Goal: Feedback & Contribution: Contribute content

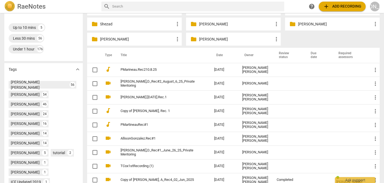
scroll to position [128, 0]
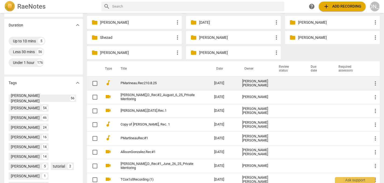
click at [152, 85] on td "PMarineau.Rec210.8.25" at bounding box center [162, 83] width 96 height 14
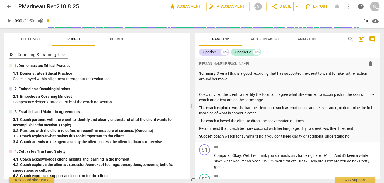
click at [276, 56] on div "Speaker 1 50% Speaker 2 50%" at bounding box center [287, 51] width 176 height 9
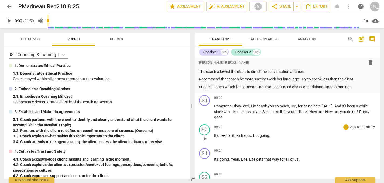
scroll to position [50, 0]
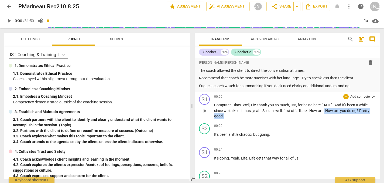
drag, startPoint x: 325, startPoint y: 108, endPoint x: 325, endPoint y: 116, distance: 8.4
click at [325, 116] on p "Computer . Okay . Well , [PERSON_NAME] , thank you so much , um , for being her…" at bounding box center [294, 110] width 161 height 17
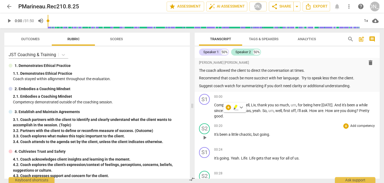
click at [316, 131] on p "It's been a little chaotic , but going ." at bounding box center [294, 134] width 161 height 6
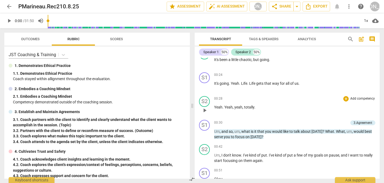
scroll to position [126, 0]
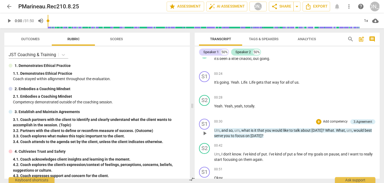
click at [204, 131] on span "play_arrow" at bounding box center [204, 133] width 6 height 6
click at [204, 132] on span "pause" at bounding box center [204, 133] width 6 height 6
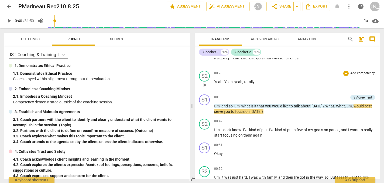
scroll to position [153, 0]
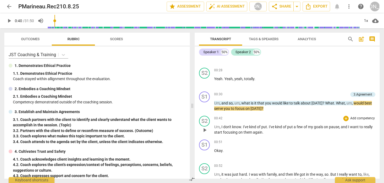
click at [204, 127] on span "play_arrow" at bounding box center [204, 130] width 6 height 6
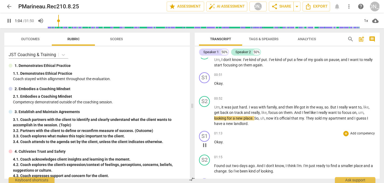
scroll to position [225, 0]
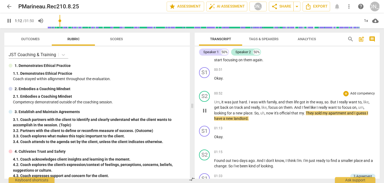
click at [204, 109] on span "pause" at bounding box center [204, 110] width 6 height 6
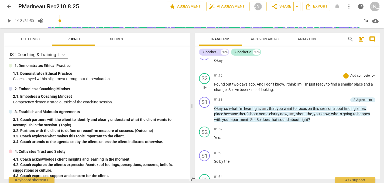
scroll to position [303, 0]
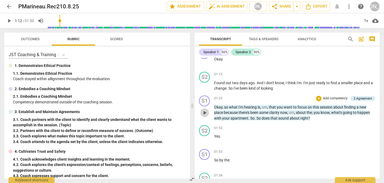
click at [204, 110] on span "play_arrow" at bounding box center [204, 112] width 6 height 6
click at [205, 110] on span "pause" at bounding box center [204, 112] width 6 height 6
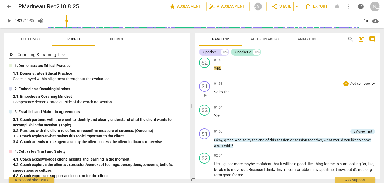
scroll to position [372, 0]
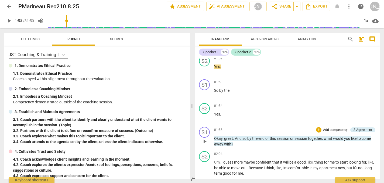
click at [205, 138] on span "play_arrow" at bounding box center [204, 141] width 6 height 6
click at [205, 138] on span "pause" at bounding box center [204, 141] width 6 height 6
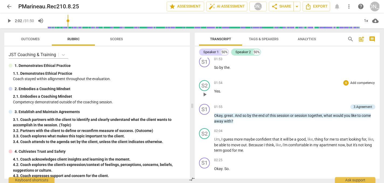
scroll to position [396, 0]
click at [204, 141] on span "play_arrow" at bounding box center [204, 144] width 6 height 6
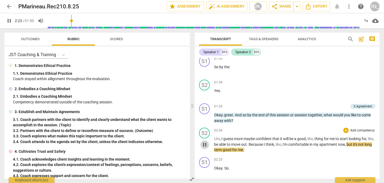
click at [204, 141] on span "pause" at bounding box center [204, 144] width 6 height 6
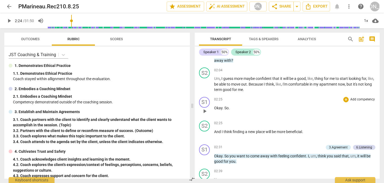
scroll to position [479, 0]
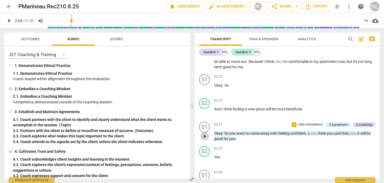
click at [204, 133] on span "play_arrow" at bounding box center [204, 136] width 6 height 6
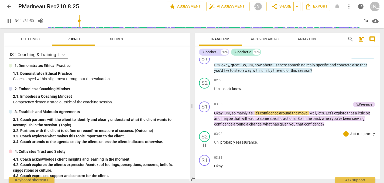
scroll to position [643, 0]
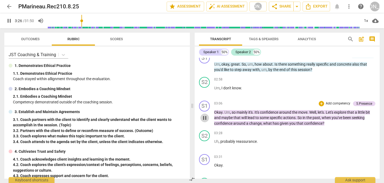
click at [204, 114] on span "pause" at bounding box center [204, 117] width 6 height 6
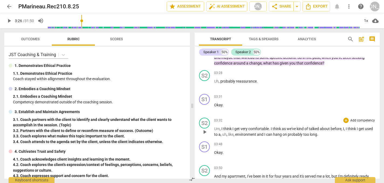
scroll to position [703, 0]
click at [204, 128] on span "play_arrow" at bounding box center [204, 131] width 6 height 6
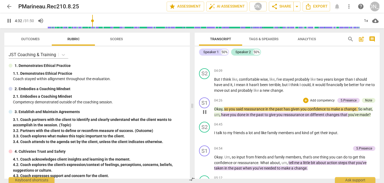
scroll to position [854, 0]
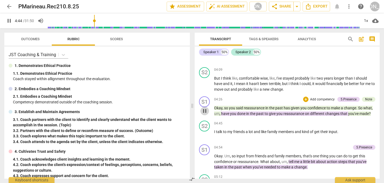
click at [204, 107] on span "pause" at bounding box center [204, 110] width 6 height 6
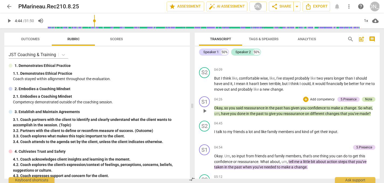
click at [366, 97] on div "Note" at bounding box center [368, 99] width 7 height 5
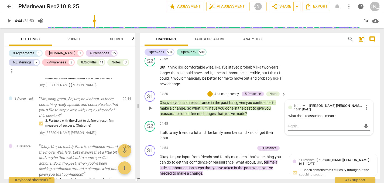
scroll to position [900, 0]
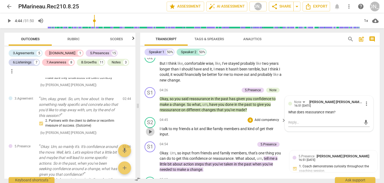
click at [149, 128] on span "play_arrow" at bounding box center [150, 131] width 6 height 6
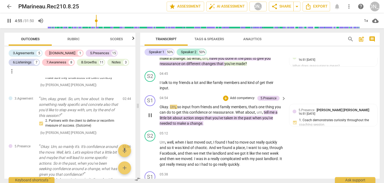
scroll to position [947, 0]
click at [150, 112] on span "pause" at bounding box center [150, 115] width 6 height 6
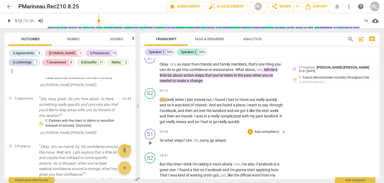
scroll to position [975, 0]
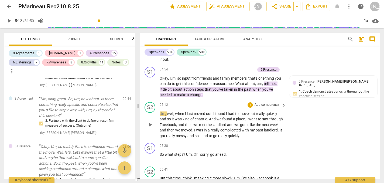
click at [151, 121] on span "play_arrow" at bounding box center [150, 124] width 6 height 6
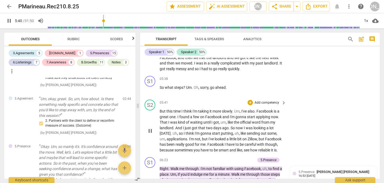
scroll to position [1042, 0]
click at [150, 127] on span "pause" at bounding box center [150, 130] width 6 height 6
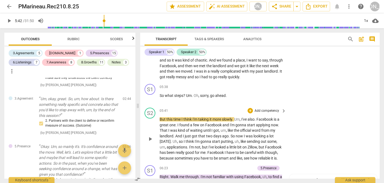
scroll to position [1035, 0]
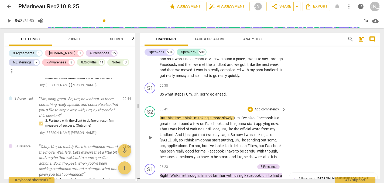
click at [150, 134] on span "play_arrow" at bounding box center [150, 137] width 6 height 6
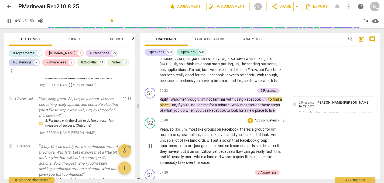
scroll to position [1115, 0]
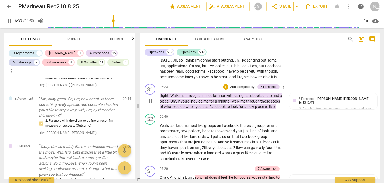
click at [150, 98] on span "pause" at bounding box center [150, 101] width 6 height 6
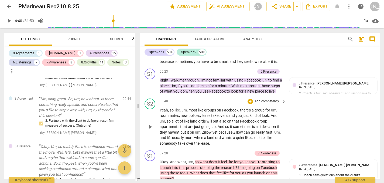
scroll to position [1133, 0]
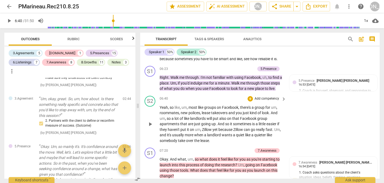
click at [150, 121] on span "play_arrow" at bounding box center [150, 124] width 6 height 6
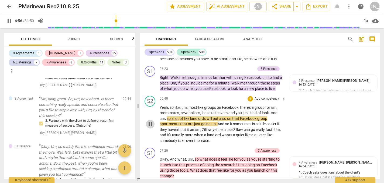
click at [150, 121] on span "pause" at bounding box center [150, 124] width 6 height 6
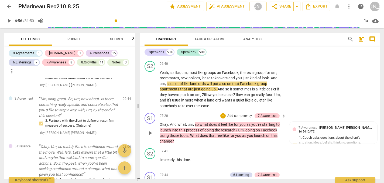
scroll to position [1171, 0]
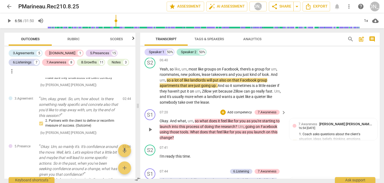
click at [149, 126] on span "play_arrow" at bounding box center [150, 129] width 6 height 6
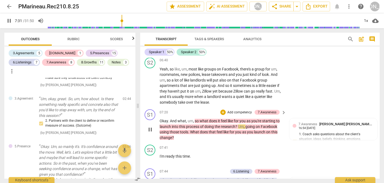
click at [149, 126] on span "pause" at bounding box center [150, 129] width 6 height 6
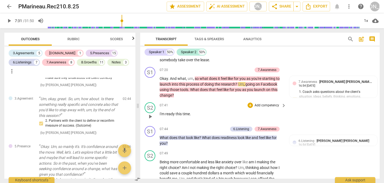
scroll to position [1214, 0]
click at [150, 137] on span "play_arrow" at bounding box center [150, 140] width 6 height 6
click at [150, 137] on span "pause" at bounding box center [150, 140] width 6 height 6
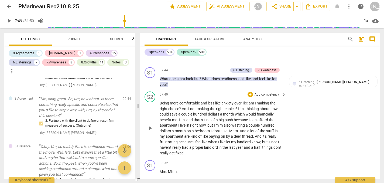
scroll to position [1274, 0]
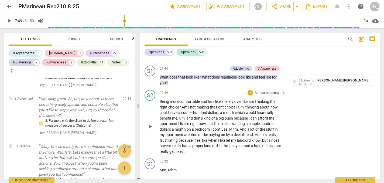
click at [149, 123] on span "play_arrow" at bounding box center [150, 126] width 6 height 6
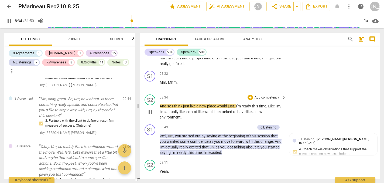
scroll to position [1362, 0]
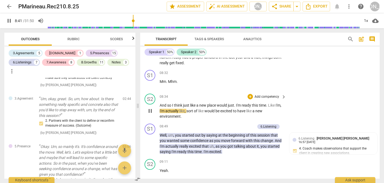
click at [305, 102] on div "S2 play_arrow pause 08:34 + Add competency keyboard_arrow_right And so I think …" at bounding box center [259, 106] width 239 height 30
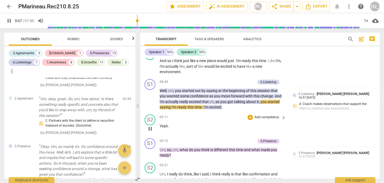
scroll to position [1408, 0]
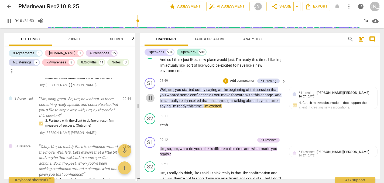
click at [150, 95] on span "pause" at bounding box center [150, 98] width 6 height 6
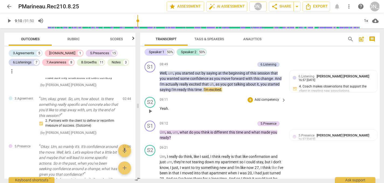
scroll to position [1433, 0]
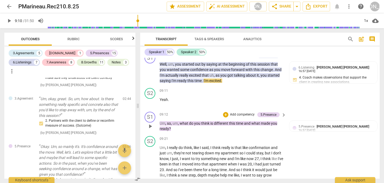
click at [149, 123] on span "play_arrow" at bounding box center [150, 126] width 6 height 6
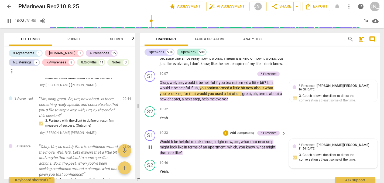
scroll to position [1559, 0]
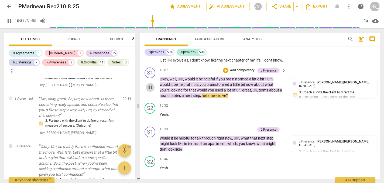
click at [149, 84] on span "pause" at bounding box center [150, 87] width 6 height 6
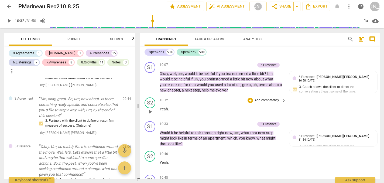
scroll to position [1558, 0]
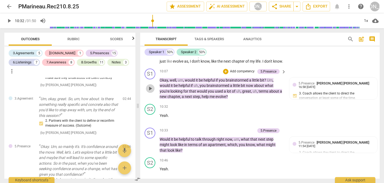
click at [149, 85] on span "play_arrow" at bounding box center [150, 88] width 6 height 6
click at [149, 85] on span "pause" at bounding box center [150, 88] width 6 height 6
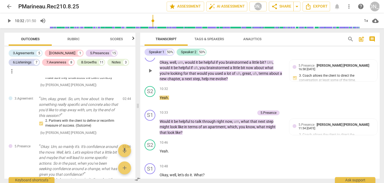
scroll to position [1582, 0]
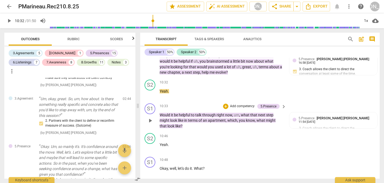
click at [149, 117] on span "play_arrow" at bounding box center [150, 120] width 6 height 6
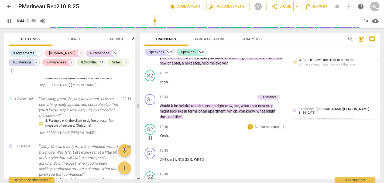
scroll to position [1601, 0]
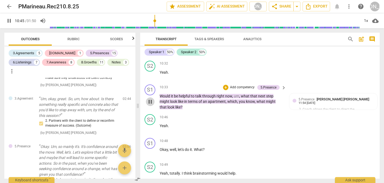
click at [150, 97] on button "pause" at bounding box center [150, 101] width 9 height 9
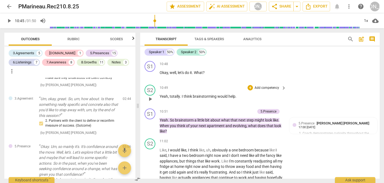
scroll to position [1678, 0]
click at [151, 122] on span "play_arrow" at bounding box center [150, 125] width 6 height 6
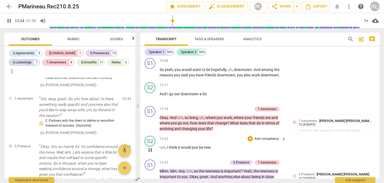
scroll to position [1826, 0]
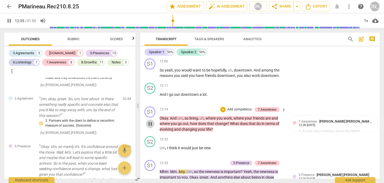
click at [149, 120] on span "pause" at bounding box center [150, 123] width 6 height 6
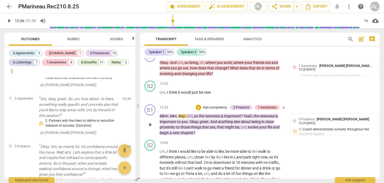
scroll to position [1883, 0]
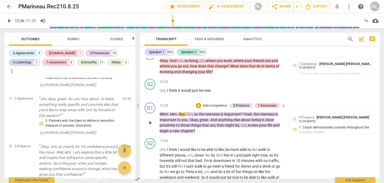
click at [151, 119] on span "play_arrow" at bounding box center [150, 122] width 6 height 6
click at [151, 119] on span "pause" at bounding box center [150, 122] width 6 height 6
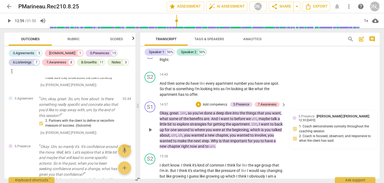
scroll to position [2169, 0]
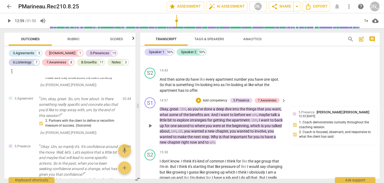
click at [150, 122] on span "play_arrow" at bounding box center [150, 125] width 6 height 6
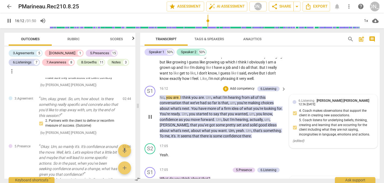
scroll to position [2287, 0]
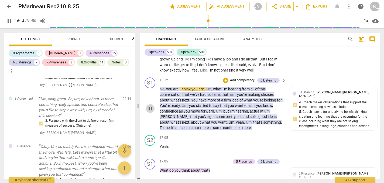
click at [149, 105] on span "pause" at bounding box center [150, 108] width 6 height 6
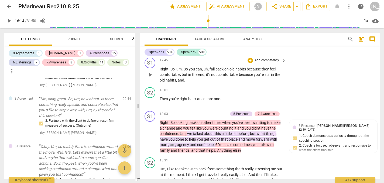
scroll to position [2507, 0]
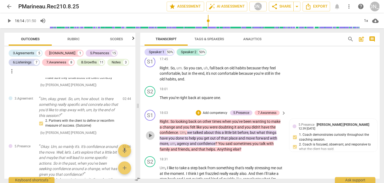
click at [151, 132] on span "play_arrow" at bounding box center [150, 135] width 6 height 6
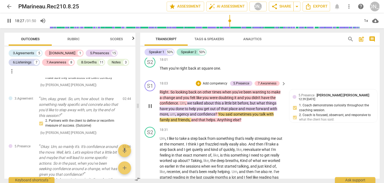
scroll to position [2536, 0]
click at [151, 103] on span "pause" at bounding box center [150, 106] width 6 height 6
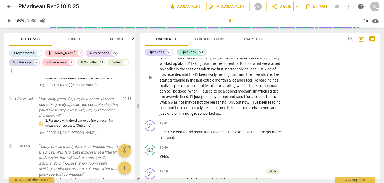
scroll to position [2636, 0]
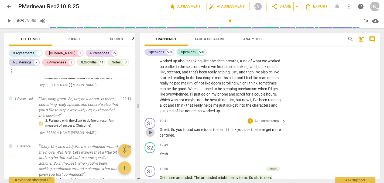
click at [151, 129] on span "play_arrow" at bounding box center [150, 132] width 6 height 6
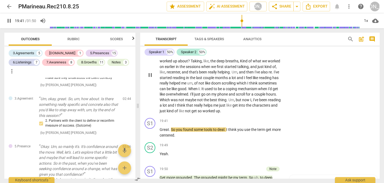
click at [370, 99] on div "S2 play_arrow pause 18:31 + Add competency keyboard_arrow_right Um , I like to …" at bounding box center [259, 70] width 239 height 90
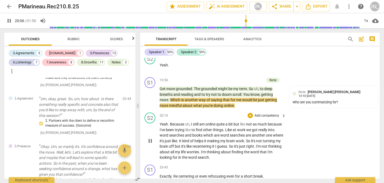
scroll to position [2718, 0]
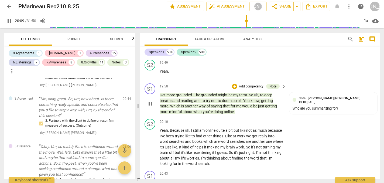
click at [149, 100] on span "pause" at bounding box center [150, 103] width 6 height 6
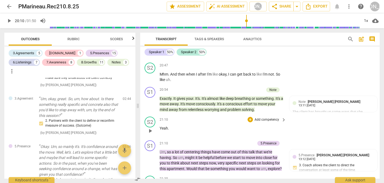
scroll to position [2851, 0]
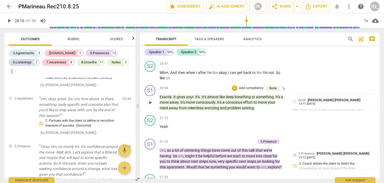
click at [150, 99] on span "play_arrow" at bounding box center [150, 102] width 6 height 6
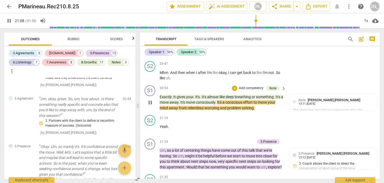
click at [149, 99] on span "pause" at bounding box center [150, 102] width 6 height 6
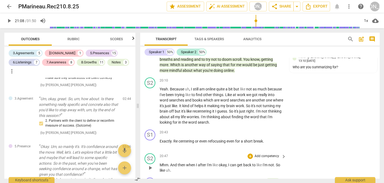
scroll to position [2749, 0]
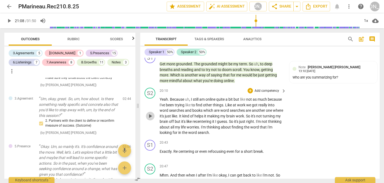
click at [149, 113] on span "play_arrow" at bounding box center [150, 116] width 6 height 6
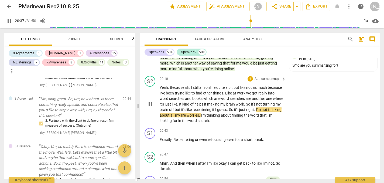
scroll to position [2763, 0]
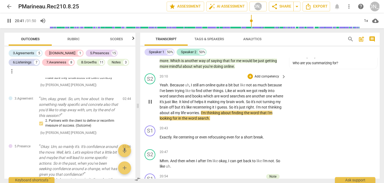
click at [149, 98] on span "pause" at bounding box center [150, 101] width 6 height 6
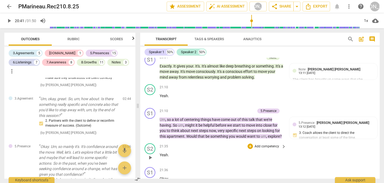
scroll to position [2885, 0]
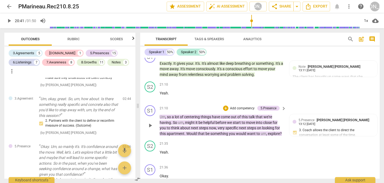
click at [150, 122] on span "play_arrow" at bounding box center [150, 125] width 6 height 6
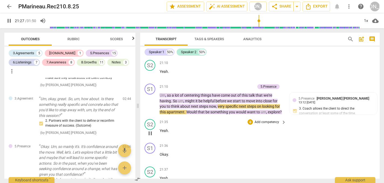
scroll to position [2908, 0]
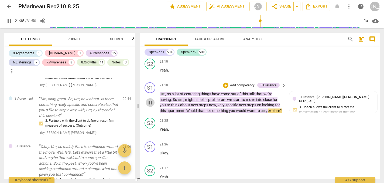
click at [150, 99] on span "pause" at bounding box center [150, 102] width 6 height 6
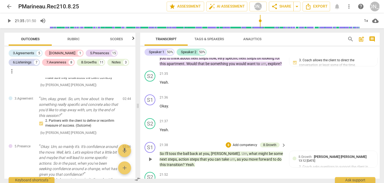
scroll to position [2955, 0]
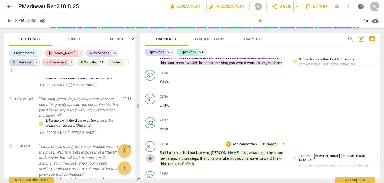
click at [148, 155] on span "play_arrow" at bounding box center [150, 158] width 6 height 6
click at [148, 155] on span "pause" at bounding box center [150, 158] width 6 height 6
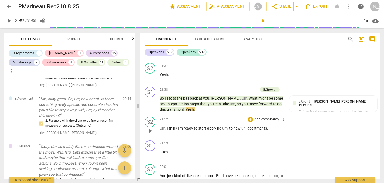
scroll to position [3013, 0]
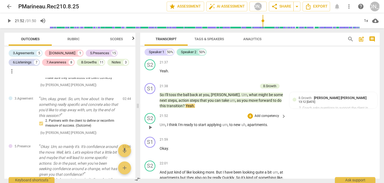
click at [196, 113] on div "21:52 + Add competency keyboard_arrow_right Um , I think I'm ready to start app…" at bounding box center [222, 122] width 127 height 19
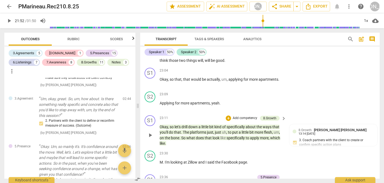
scroll to position [3186, 0]
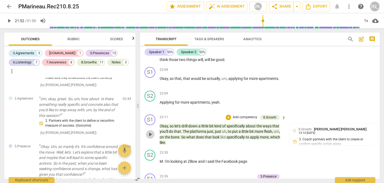
click at [149, 131] on span "play_arrow" at bounding box center [150, 134] width 6 height 6
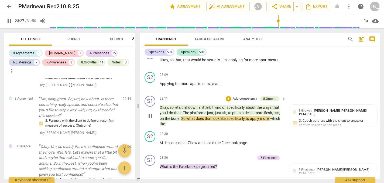
scroll to position [3206, 0]
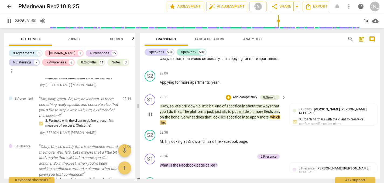
click at [150, 111] on span "pause" at bounding box center [150, 114] width 6 height 6
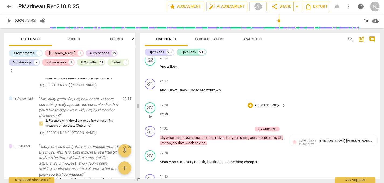
scroll to position [3390, 0]
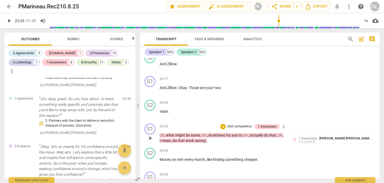
click at [150, 135] on span "play_arrow" at bounding box center [150, 138] width 6 height 6
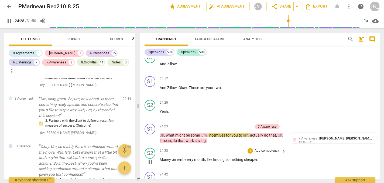
scroll to position [3402, 0]
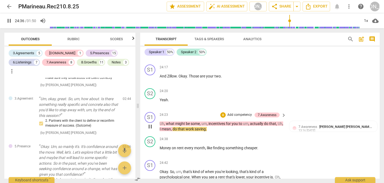
click at [149, 123] on span "pause" at bounding box center [150, 126] width 6 height 6
type input "1477"
click at [222, 112] on div "+" at bounding box center [222, 114] width 5 height 5
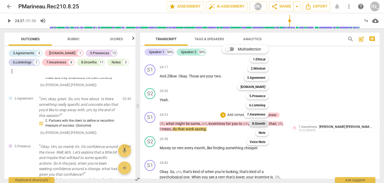
click at [263, 123] on b "8.Growth" at bounding box center [258, 123] width 13 height 6
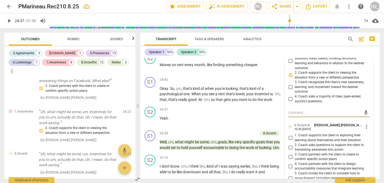
scroll to position [3488, 0]
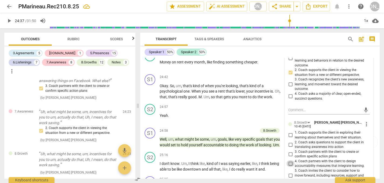
click at [289, 160] on input "4. Coach partners with the client to design accountability measures that integr…" at bounding box center [290, 163] width 9 height 6
checkbox input "true"
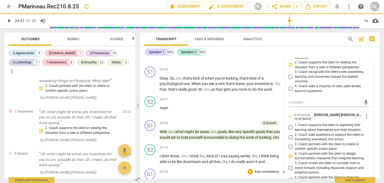
scroll to position [3512, 0]
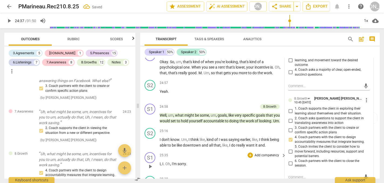
click at [204, 161] on p "I , I . Oh , I'm sorry ." at bounding box center [221, 164] width 124 height 6
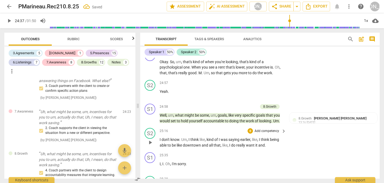
click at [150, 139] on span "play_arrow" at bounding box center [150, 142] width 6 height 6
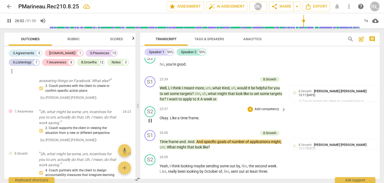
scroll to position [3641, 0]
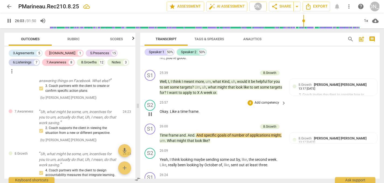
click at [150, 111] on span "pause" at bounding box center [150, 114] width 6 height 6
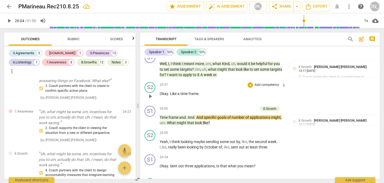
scroll to position [3667, 0]
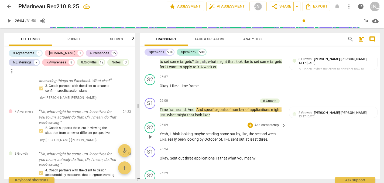
click at [151, 133] on span "play_arrow" at bounding box center [150, 136] width 6 height 6
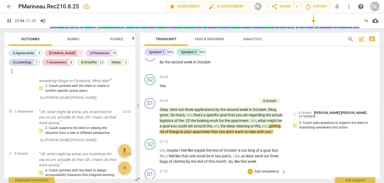
scroll to position [3809, 0]
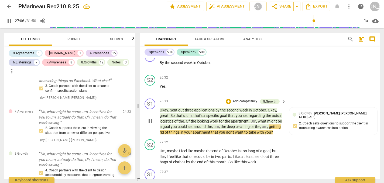
click at [149, 118] on span "pause" at bounding box center [150, 121] width 6 height 6
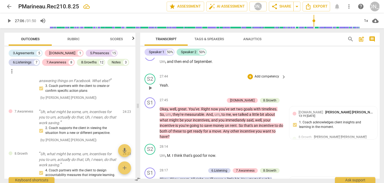
scroll to position [3984, 0]
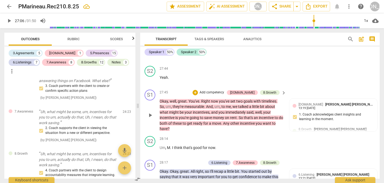
click at [150, 112] on span "play_arrow" at bounding box center [150, 115] width 6 height 6
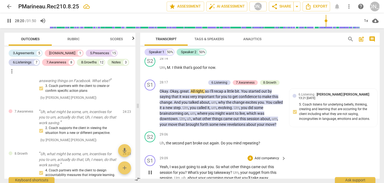
scroll to position [4064, 0]
click at [150, 104] on span "pause" at bounding box center [150, 107] width 6 height 6
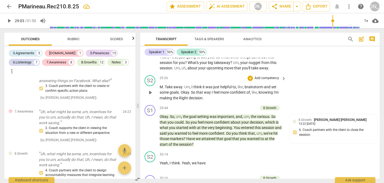
scroll to position [4173, 0]
click at [149, 89] on span "play_arrow" at bounding box center [150, 92] width 6 height 6
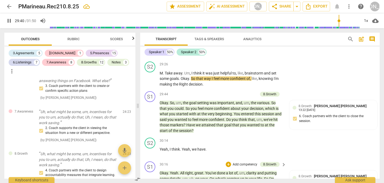
scroll to position [4181, 0]
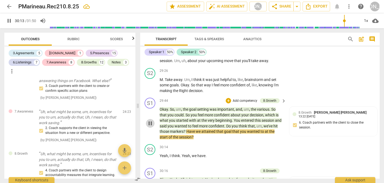
click at [149, 120] on span "pause" at bounding box center [150, 123] width 6 height 6
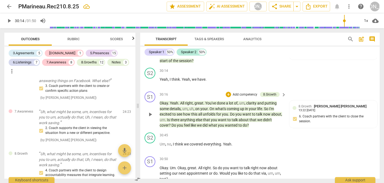
scroll to position [4258, 0]
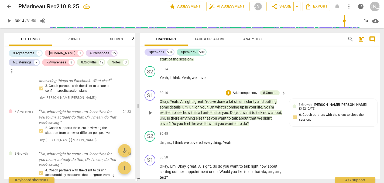
click at [149, 109] on span "play_arrow" at bounding box center [150, 112] width 6 height 6
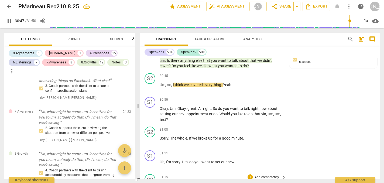
scroll to position [4314, 0]
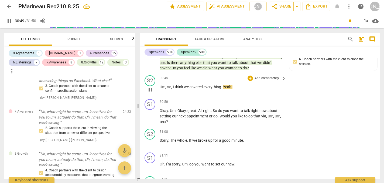
click at [150, 86] on span "pause" at bounding box center [150, 89] width 6 height 6
type input "1850"
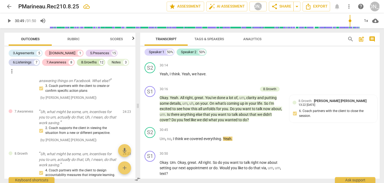
scroll to position [0, 0]
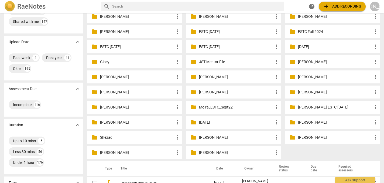
scroll to position [28, 0]
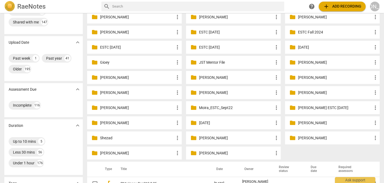
click at [218, 152] on p "[PERSON_NAME]" at bounding box center [236, 153] width 74 height 6
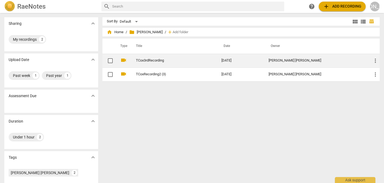
click at [249, 60] on td "2025-10-13" at bounding box center [240, 61] width 47 height 14
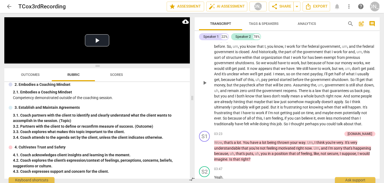
scroll to position [190, 0]
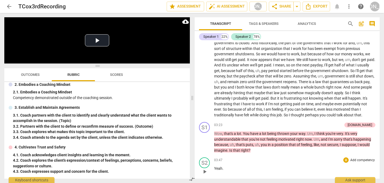
click at [257, 162] on div "03:47 + Add competency keyboard_arrow_right" at bounding box center [294, 159] width 161 height 5
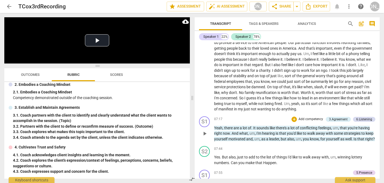
scroll to position [410, 0]
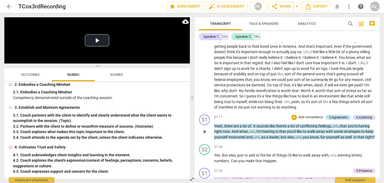
click at [337, 115] on div "3.Agreement" at bounding box center [338, 117] width 19 height 5
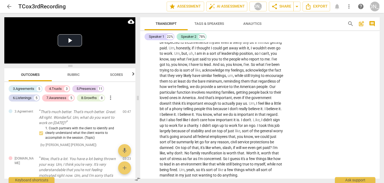
scroll to position [101, 0]
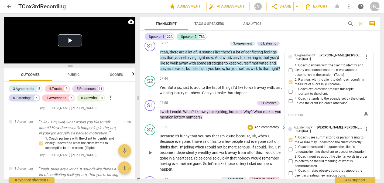
click at [236, 122] on div "S2 play_arrow pause 08:11 + Add competency keyboard_arrow_right Because it's fu…" at bounding box center [259, 148] width 239 height 52
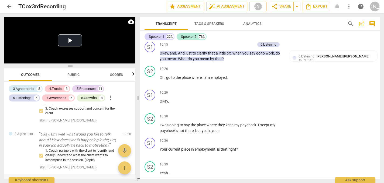
scroll to position [55, 0]
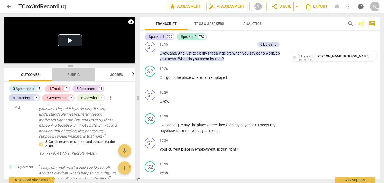
click at [71, 75] on span "Rubric" at bounding box center [73, 74] width 12 height 4
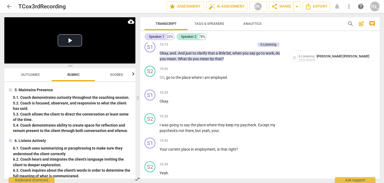
scroll to position [147, 0]
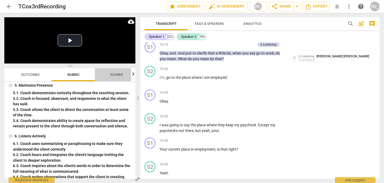
click at [121, 75] on span "Scores" at bounding box center [116, 74] width 13 height 4
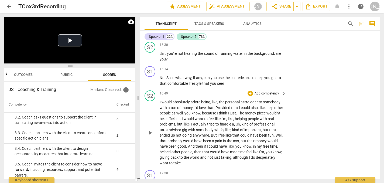
scroll to position [1447, 0]
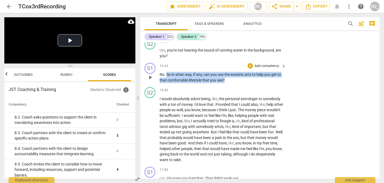
drag, startPoint x: 167, startPoint y: 70, endPoint x: 231, endPoint y: 76, distance: 64.9
click at [231, 76] on p "No . So in what way , if any , can you use the esoteric arts to help you get to…" at bounding box center [221, 77] width 124 height 11
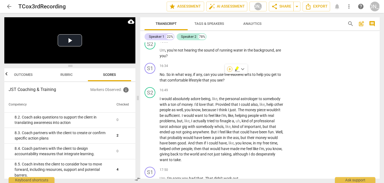
click at [230, 68] on div "+" at bounding box center [229, 68] width 5 height 5
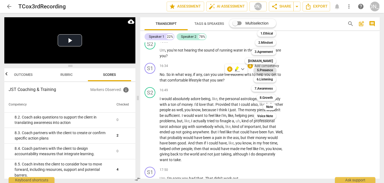
click at [268, 69] on b "5.Presence" at bounding box center [265, 70] width 16 height 6
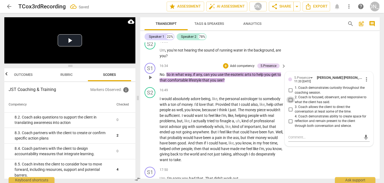
click at [290, 96] on input "2. Coach is focused, observant, and responsive to what the client has said." at bounding box center [290, 99] width 9 height 6
checkbox input "true"
click at [225, 63] on div "+" at bounding box center [225, 65] width 5 height 5
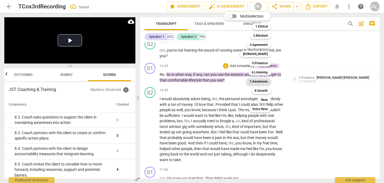
click at [266, 81] on b "7.Awareness" at bounding box center [258, 81] width 18 height 6
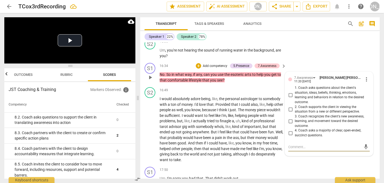
click at [289, 106] on input "2. Coach supports the client in viewing the situation from a new or different p…" at bounding box center [290, 109] width 9 height 6
checkbox input "true"
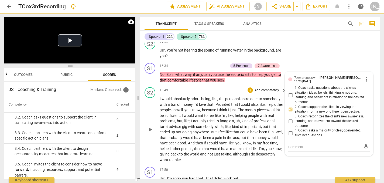
click at [148, 108] on div "play_arrow pause" at bounding box center [153, 129] width 14 height 63
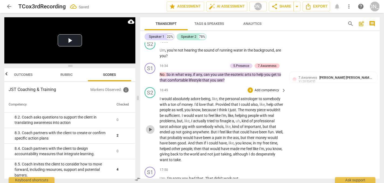
click at [153, 126] on span "play_arrow" at bounding box center [150, 129] width 6 height 6
click at [320, 109] on div "S2 play_arrow pause 16:49 + Add competency keyboard_arrow_right I would absolut…" at bounding box center [259, 124] width 239 height 79
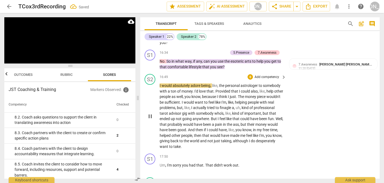
scroll to position [1462, 0]
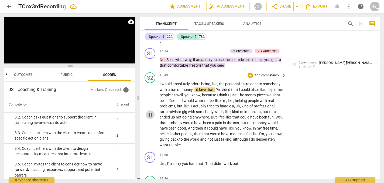
click at [150, 111] on span "pause" at bounding box center [150, 114] width 6 height 6
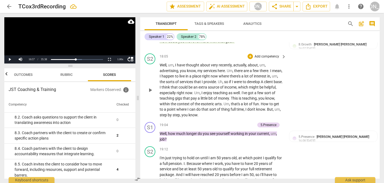
scroll to position [1631, 0]
click at [151, 87] on span "play_arrow" at bounding box center [150, 90] width 6 height 6
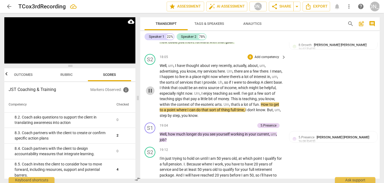
click at [151, 87] on span "pause" at bounding box center [150, 90] width 6 height 6
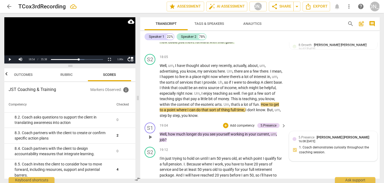
click at [327, 135] on span "[PERSON_NAME] [PERSON_NAME]" at bounding box center [342, 137] width 53 height 4
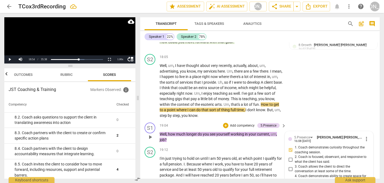
scroll to position [1709, 0]
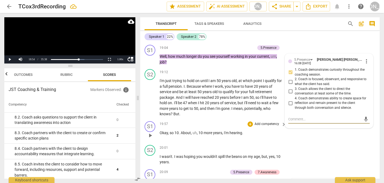
type textarea "W"
type textarea "Wh"
type textarea "Wha"
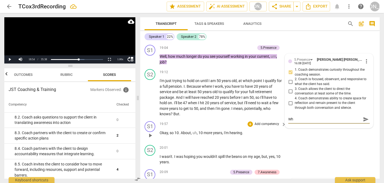
type textarea "Wha"
type textarea "What"
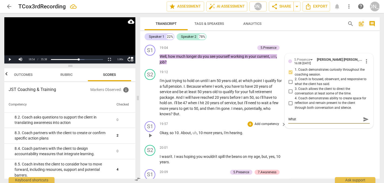
type textarea "What q"
type textarea "What qu"
type textarea "What que"
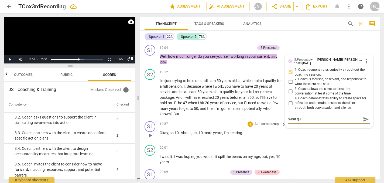
type textarea "What que"
type textarea "What ques"
type textarea "What quest"
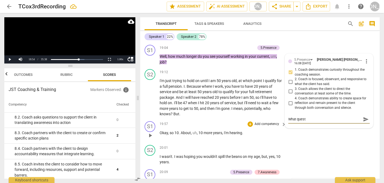
type textarea "What questi"
type textarea "What questio"
type textarea "What question"
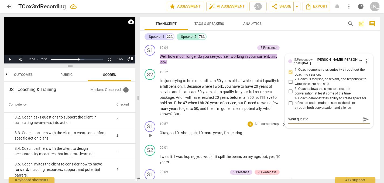
type textarea "What question"
type textarea "What question w"
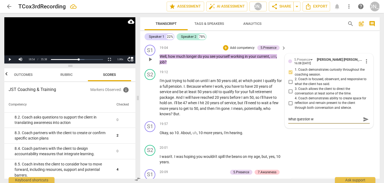
type textarea "What question wo"
type textarea "What question wou"
type textarea "What question woul"
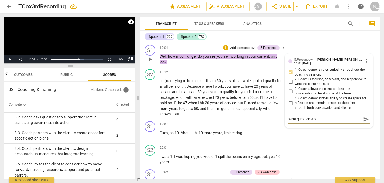
type textarea "What question woul"
type textarea "What question wou"
type textarea "What question wo"
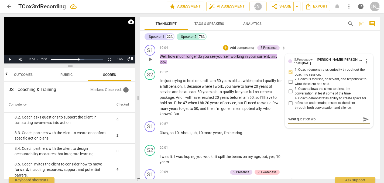
type textarea "What question w"
type textarea "What question"
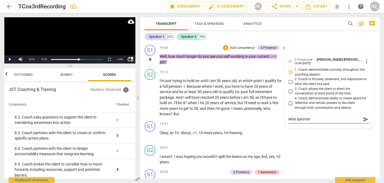
type textarea "What question"
type textarea "What questio"
type textarea "What questi"
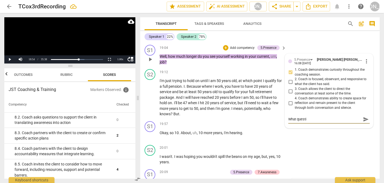
type textarea "What quest"
type textarea "What ques"
type textarea "What que"
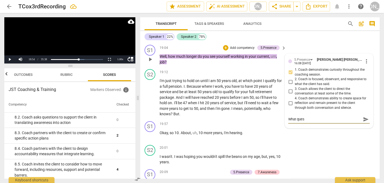
type textarea "What que"
type textarea "What qu"
type textarea "What q"
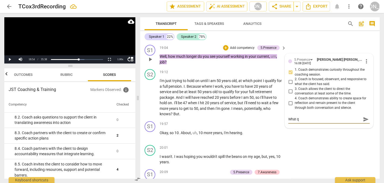
type textarea "What"
type textarea "What a"
type textarea "What ar"
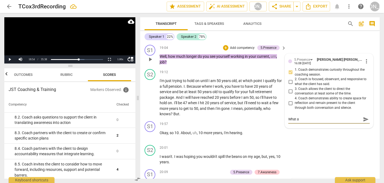
type textarea "What ar"
type textarea "What are"
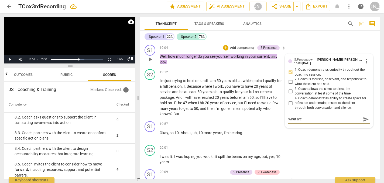
type textarea "What are y"
type textarea "What are yo"
type textarea "What are you"
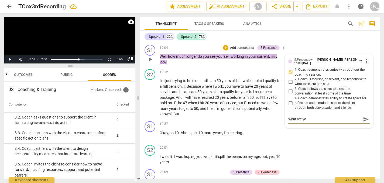
type textarea "What are you"
type textarea "What are you c"
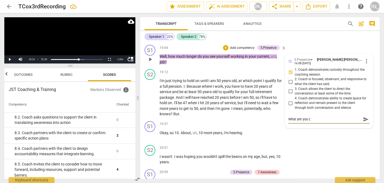
type textarea "What are you cu"
type textarea "What are you cur"
type textarea "What are you curi"
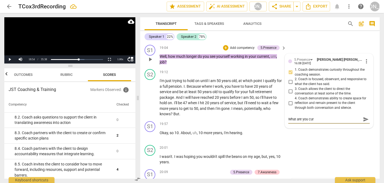
type textarea "What are you curi"
type textarea "What are you curio"
type textarea "What are you curiou"
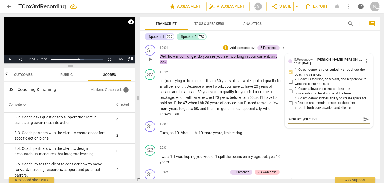
type textarea "What are you curious"
type textarea "What are you curious a"
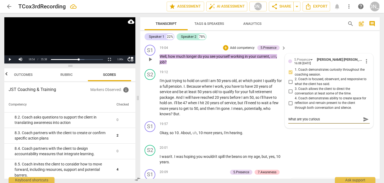
type textarea "What are you curious a"
type textarea "What are you curious ab"
type textarea "What are you curious abo"
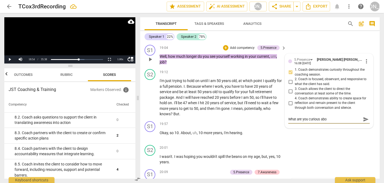
type textarea "What are you curious abou"
type textarea "What are you curious about"
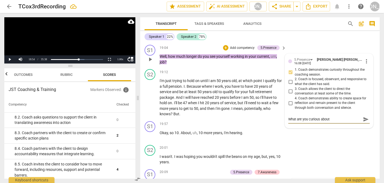
type textarea "What are you curious about"
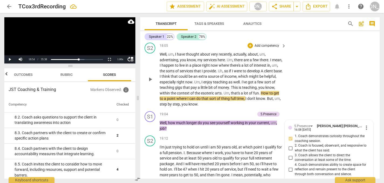
scroll to position [1648, 0]
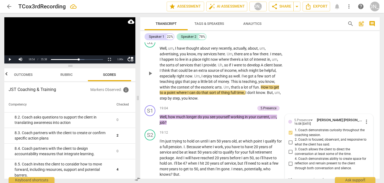
click at [301, 69] on div "S2 play_arrow pause 18:05 + Add competency keyboard_arrow_right Well , um , I h…" at bounding box center [259, 68] width 239 height 68
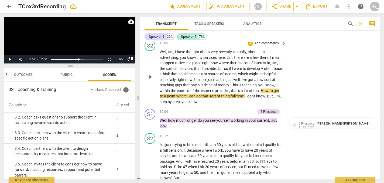
scroll to position [1642, 0]
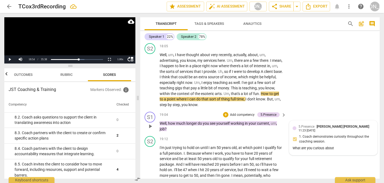
click at [337, 145] on div "What are you curious about" at bounding box center [332, 147] width 81 height 5
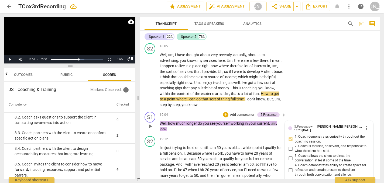
click at [336, 135] on span "1. Coach demonstrates curiosity throughout the coaching session." at bounding box center [330, 138] width 73 height 9
click at [294, 136] on input "1. Coach demonstrates curiosity throughout the coaching session." at bounding box center [290, 139] width 9 height 6
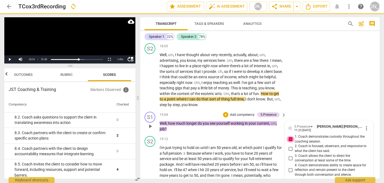
click at [289, 136] on input "1. Coach demonstrates curiosity throughout the coaching session." at bounding box center [290, 139] width 9 height 6
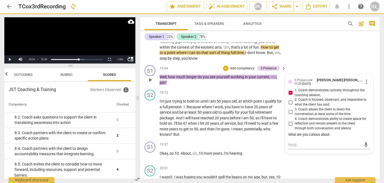
scroll to position [1689, 0]
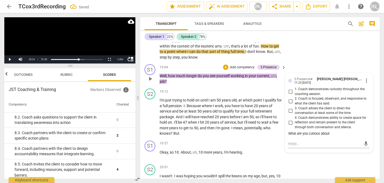
click at [289, 88] on input "1. Coach demonstrates curiosity throughout the coaching session." at bounding box center [290, 91] width 9 height 6
checkbox input "true"
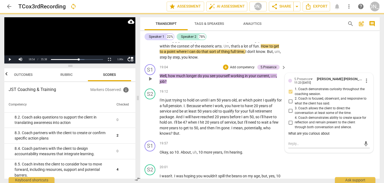
click at [333, 131] on div "What are you curious about" at bounding box center [328, 133] width 81 height 5
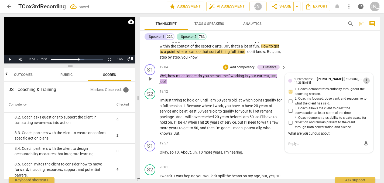
click at [364, 77] on span "more_vert" at bounding box center [366, 80] width 6 height 6
click at [368, 73] on li "Edit" at bounding box center [369, 73] width 19 height 10
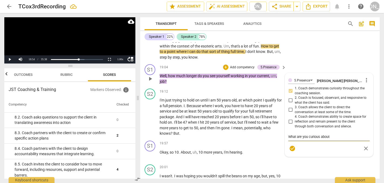
type textarea "TWhat are you curious about"
type textarea "ThWhat are you curious about"
type textarea "TheWhat are you curious about"
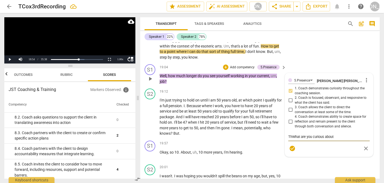
type textarea "TheWhat are you curious about"
type textarea "The What are you curious about"
type textarea "The cWhat are you curious about"
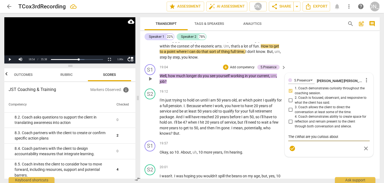
type textarea "The clWhat are you curious about"
type textarea "The cliWhat are you curious about"
type textarea "The clieWhat are you curious about"
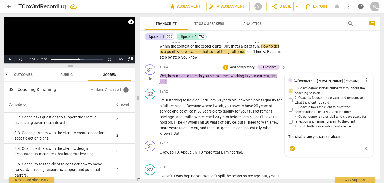
type textarea "The clieWhat are you curious about"
type textarea "The clienWhat are you curious about"
type textarea "The clientWhat are you curious about"
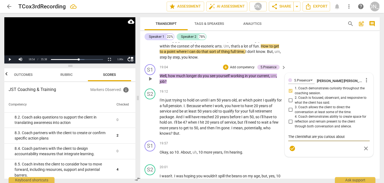
type textarea "The client What are you curious about"
type textarea "The client sWhat are you curious about"
type textarea "The client spWhat are you curious about"
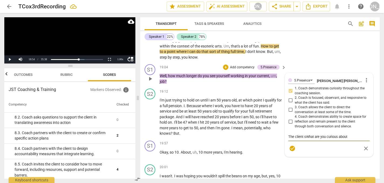
type textarea "The client spWhat are you curious about"
type textarea "The client spoWhat are you curious about"
type textarea "The client spokWhat are you curious about"
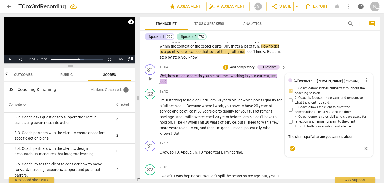
type textarea "The client spokeWhat are you curious about"
type textarea "The client spoke What are you curious about"
type textarea "The client spoke aWhat are you curious about"
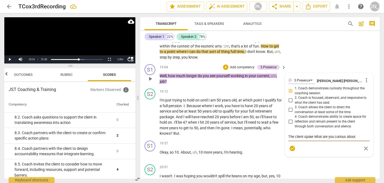
type textarea "The client spoke aWhat are you curious about"
type textarea "The client spoke abWhat are you curious about"
type textarea "The client spoke aboWhat are you curious about"
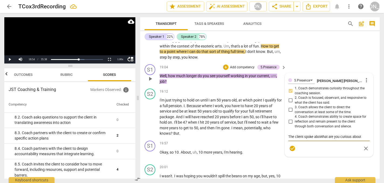
type textarea "The client spoke abouWhat are you curious about"
type textarea "The client spoke aboutWhat are you curious about"
type textarea "The client spoke about What are you curious about"
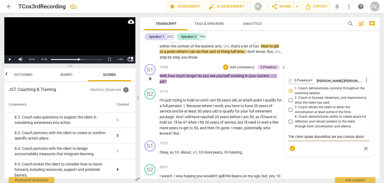
type textarea "The client spoke about What are you curious about"
type textarea "The client spoke about sWhat are you curious about"
type textarea "The client spoke about soWhat are you curious about"
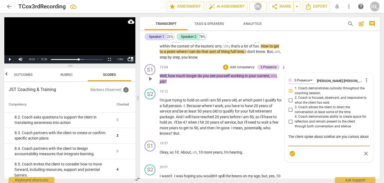
type textarea "The client spoke about somWhat are you curious about"
type textarea "The client spoke about someWhat are you curious about"
type textarea "The client spoke about some What are you curious about"
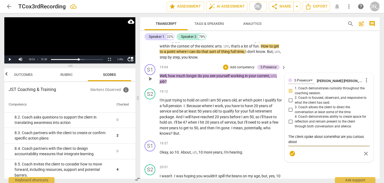
type textarea "The client spoke about some What are you curious about"
type textarea "The client spoke about some oWhat are you curious about"
type textarea "The client spoke about some ofWhat are you curious about"
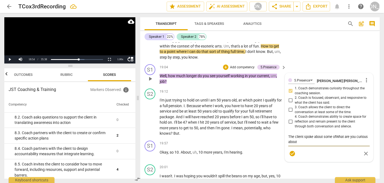
type textarea "The client spoke about some of What are you curious about"
type textarea "The client spoke about some of hWhat are you curious about"
type textarea "The client spoke about some of hiWhat are you curious about"
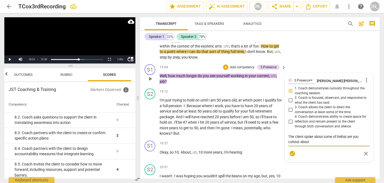
type textarea "The client spoke about some of hiWhat are you curious about"
type textarea "The client spoke about some of hisWhat are you curious about"
type textarea "The client spoke about some of his What are you curious about"
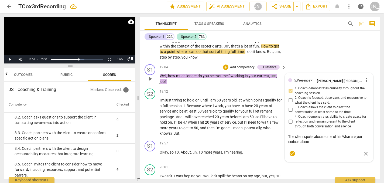
type textarea "The client spoke about some of his iWhat are you curious about"
type textarea "The client spoke about some of his inWhat are you curious about"
type textarea "The client spoke about some of his intWhat are you curious about"
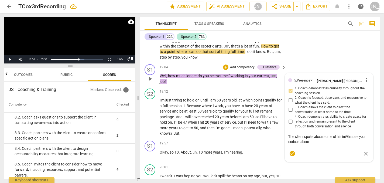
type textarea "The client spoke about some of his intWhat are you curious about"
type textarea "The client spoke about some of his inteWhat are you curious about"
type textarea "The client spoke about some of his interWhat are you curious about"
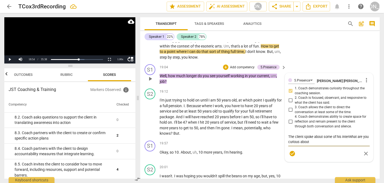
type textarea "The client spoke about some of his intereWhat are you curious about"
type textarea "The client spoke about some of his interesWhat are you curious about"
type textarea "The client spoke about some of his interestWhat are you curious about"
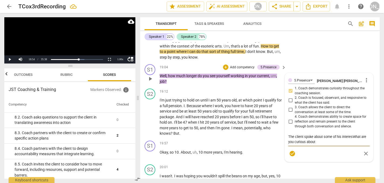
type textarea "The client spoke about some of his interestWhat are you curious about"
type textarea "The client spoke about some of his interesteWhat are you curious about"
type textarea "The client spoke about some of his interestWhat are you curious about"
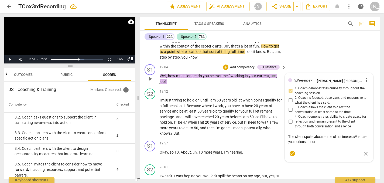
type textarea "The client spoke about some of his interestsWhat are you curious about"
click at [344, 134] on textarea "The client spoke about some of his interests outside of work. What are you curi…" at bounding box center [328, 139] width 81 height 10
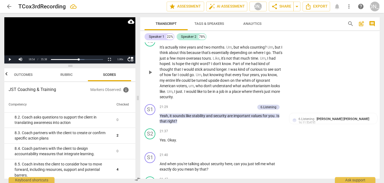
scroll to position [1869, 0]
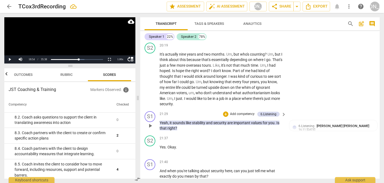
click at [229, 120] on span "are" at bounding box center [230, 122] width 6 height 4
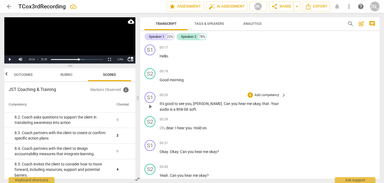
scroll to position [0, 0]
click at [361, 24] on span "post_add" at bounding box center [361, 23] width 6 height 6
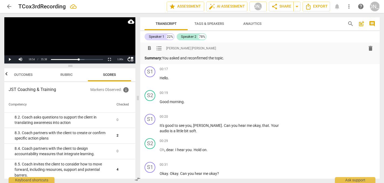
click at [182, 58] on p "Summary: You asked and reconfirmed the topic." at bounding box center [259, 58] width 231 height 6
click at [242, 59] on p "Summary: You asked about and reconfirmed the topic." at bounding box center [259, 58] width 231 height 6
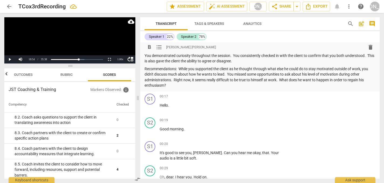
scroll to position [9, 0]
